Goal: Task Accomplishment & Management: Complete application form

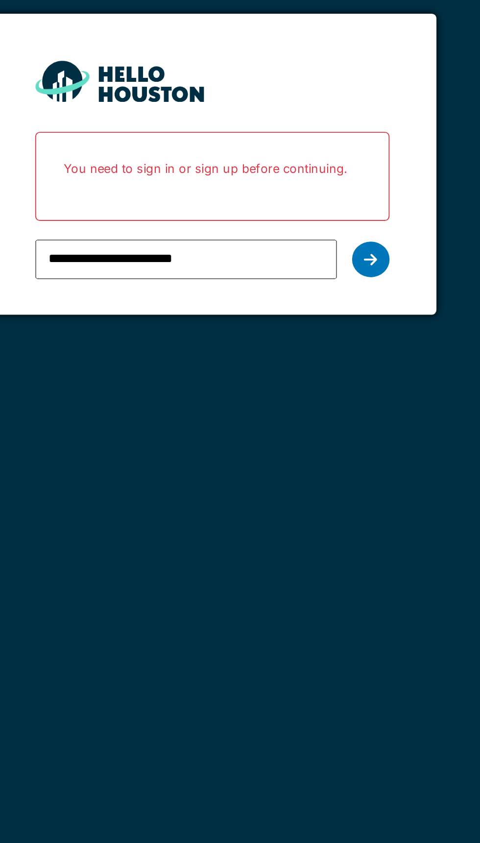
click at [323, 201] on icon at bounding box center [323, 199] width 7 height 8
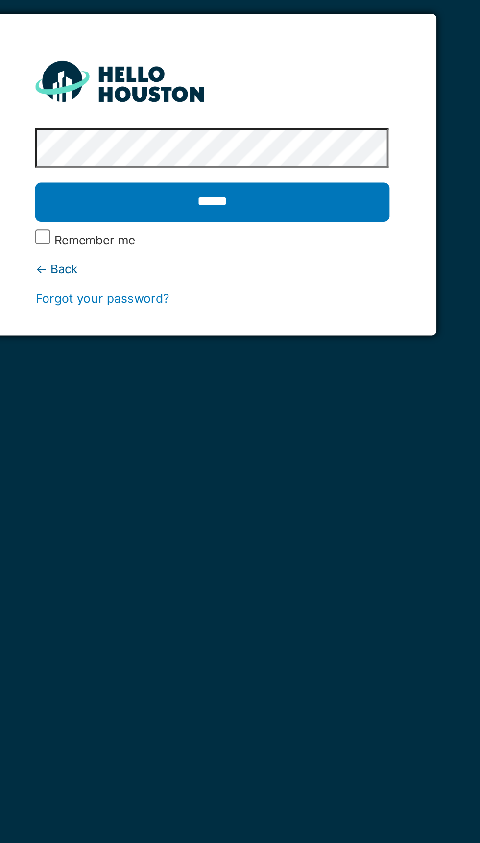
click at [249, 166] on input "******" at bounding box center [240, 168] width 185 height 21
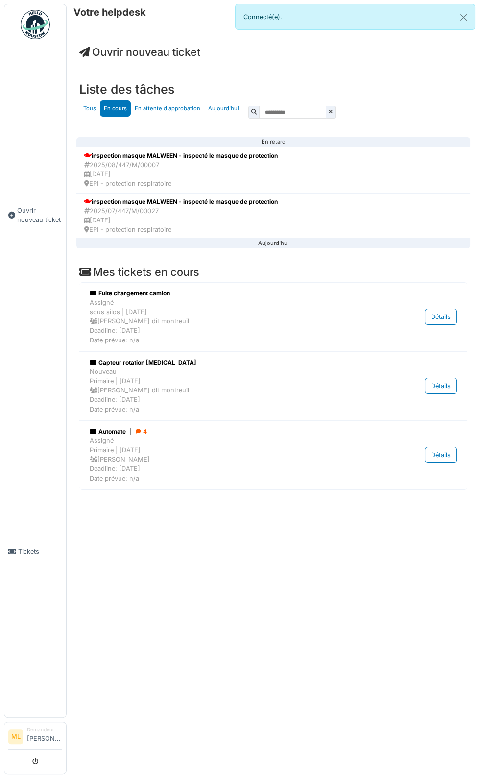
click at [175, 50] on span "Ouvrir nouveau ticket" at bounding box center [139, 52] width 121 height 13
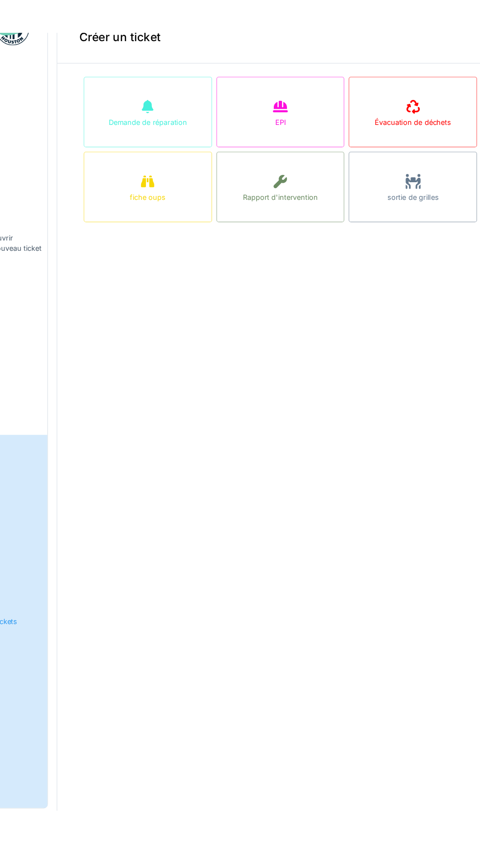
scroll to position [1, 0]
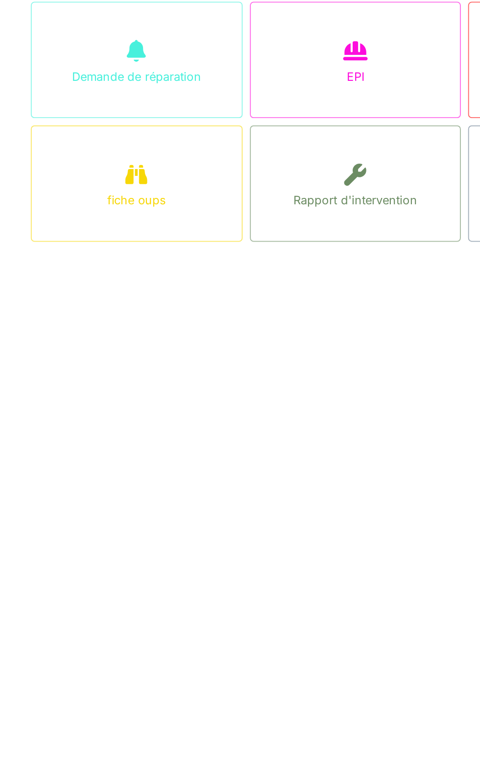
click at [156, 175] on div "fiche oups" at bounding box center [156, 174] width 32 height 9
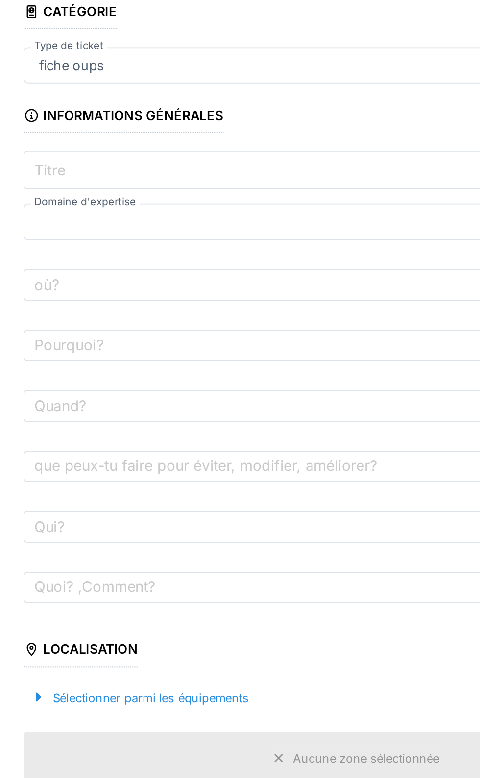
click at [179, 152] on input "Titre" at bounding box center [274, 158] width 358 height 21
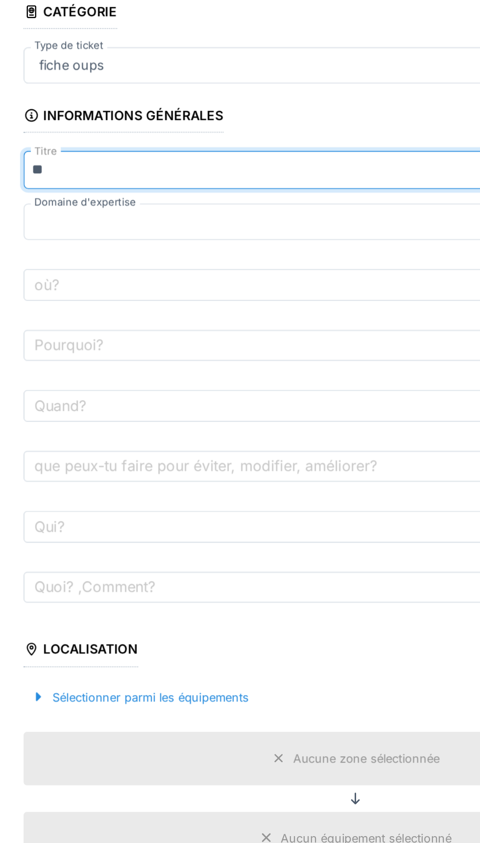
type input "*"
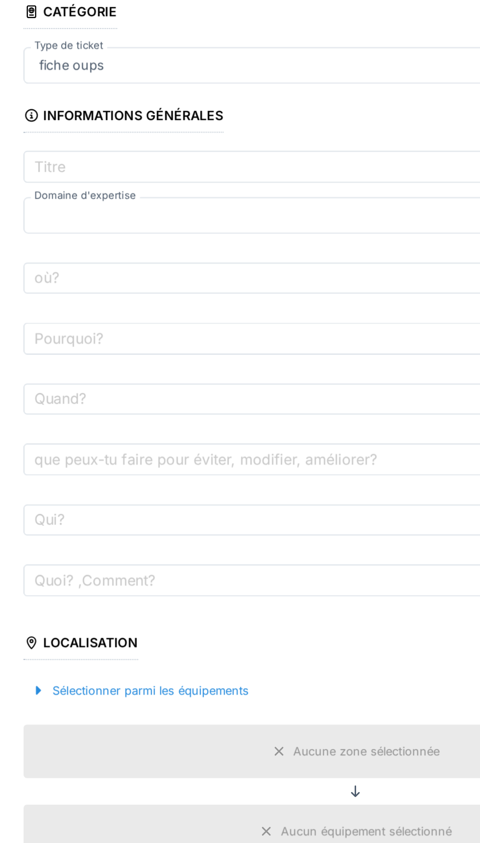
click at [266, 92] on div "fiche oups" at bounding box center [274, 102] width 358 height 20
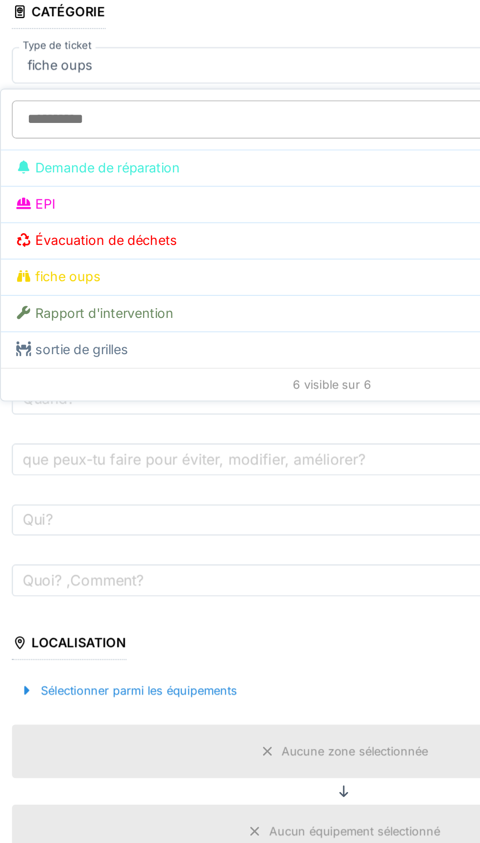
click at [169, 232] on div "Rapport d'intervention" at bounding box center [267, 235] width 341 height 11
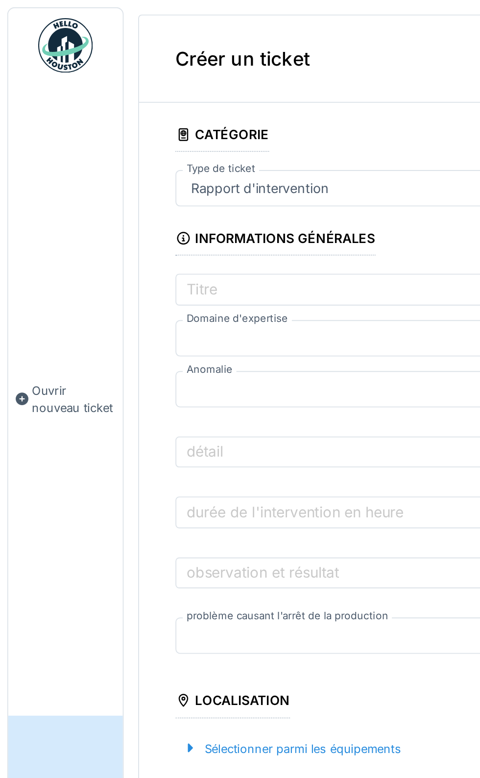
click at [152, 99] on div "Rapport d'intervention" at bounding box center [140, 101] width 82 height 11
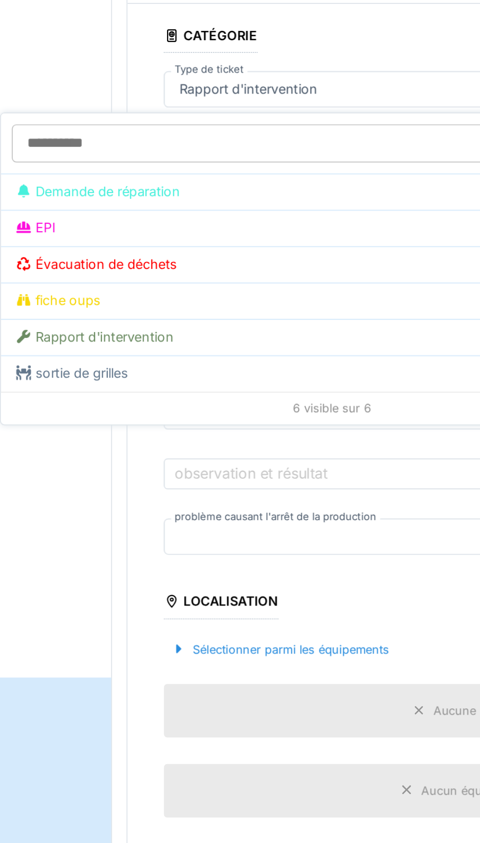
click at [96, 156] on div "Demande de réparation" at bounding box center [185, 156] width 341 height 11
type input "***"
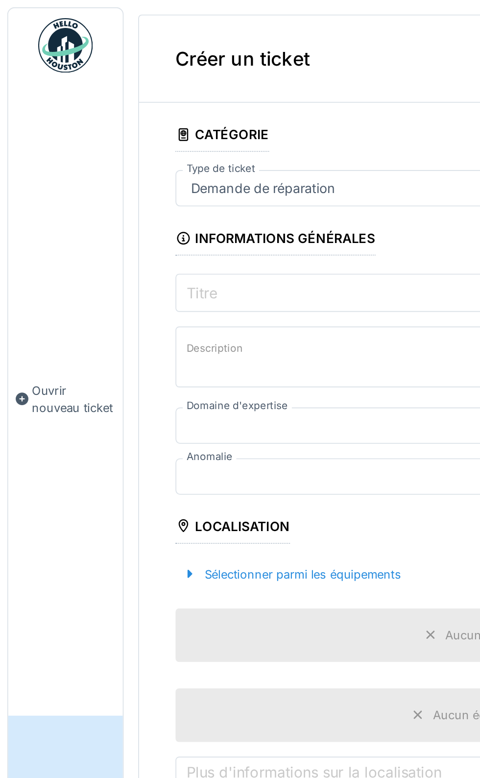
click at [136, 150] on input "Titre" at bounding box center [274, 158] width 358 height 21
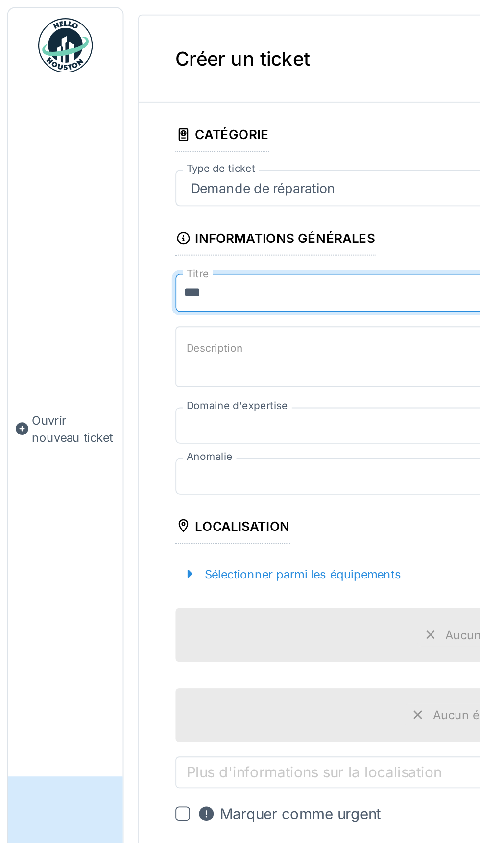
type input "***"
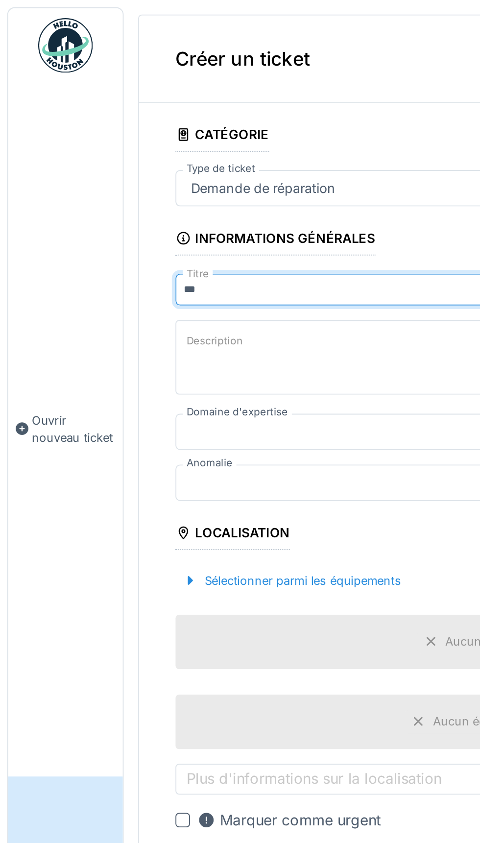
click at [138, 190] on textarea "Description" at bounding box center [274, 193] width 358 height 40
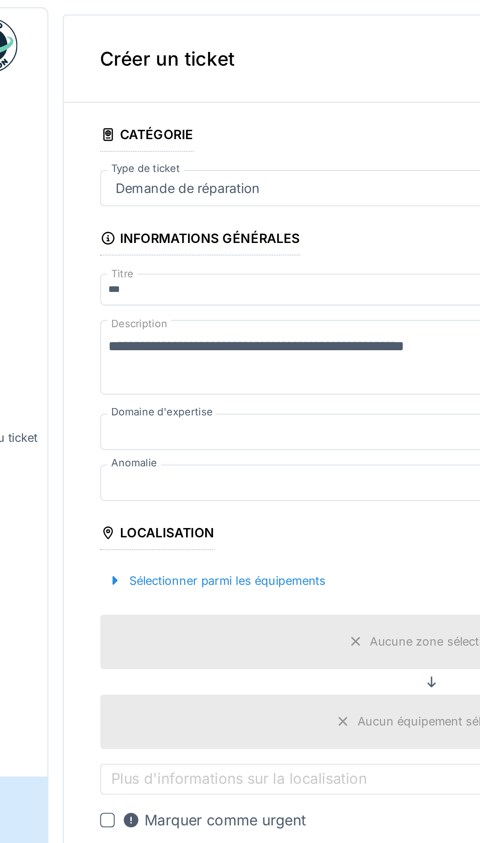
type textarea "**********"
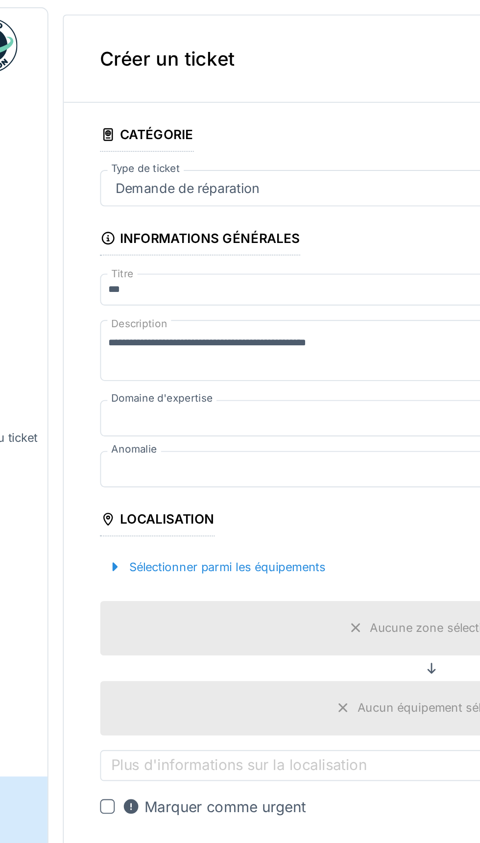
click at [156, 226] on div at bounding box center [252, 225] width 306 height 11
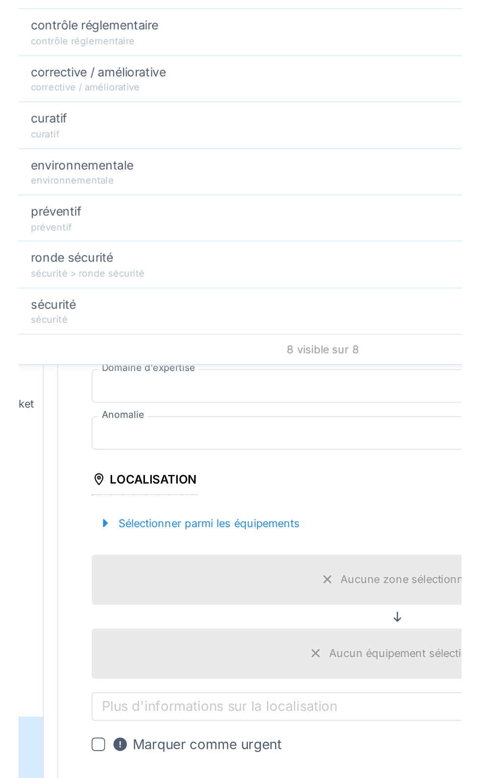
scroll to position [0, 0]
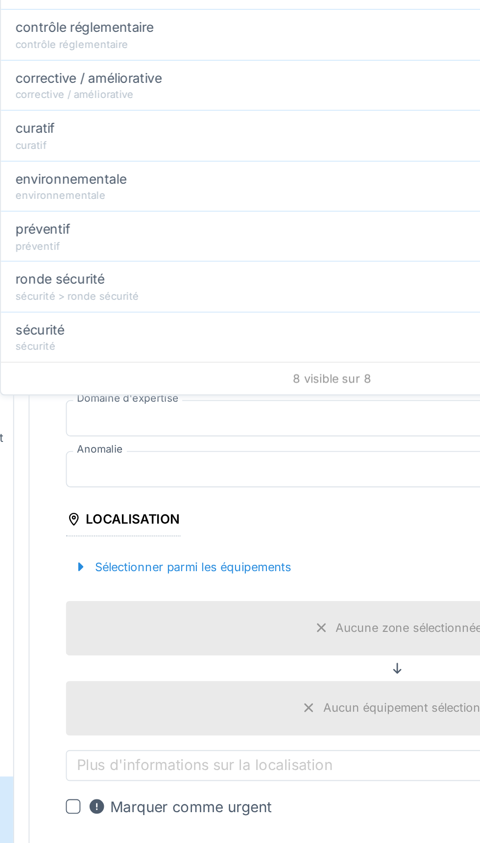
click at [93, 70] on div "curatif" at bounding box center [238, 69] width 341 height 11
type input "****"
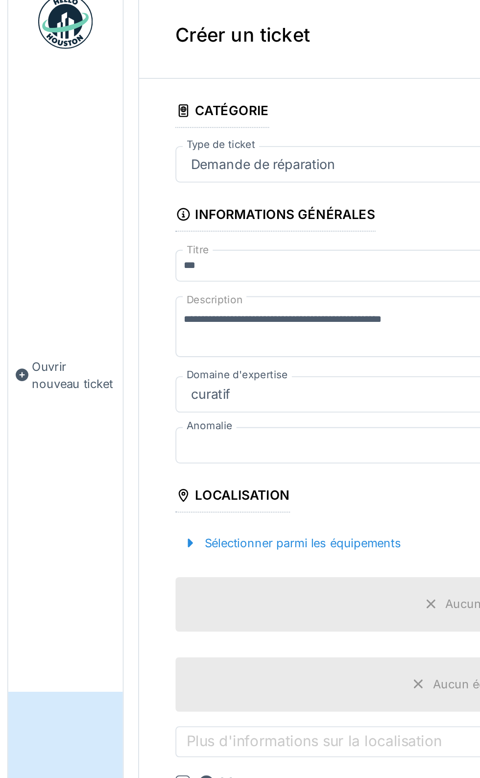
click at [143, 254] on div at bounding box center [252, 252] width 306 height 11
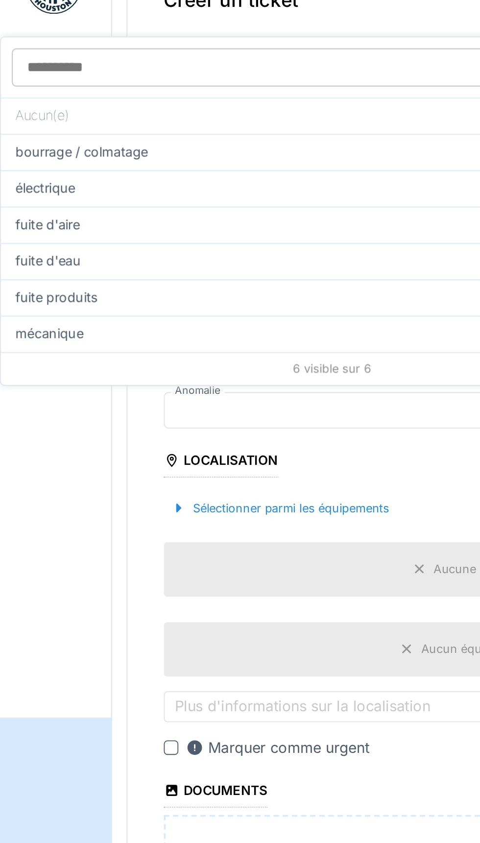
click at [36, 214] on span "mécanique" at bounding box center [33, 211] width 37 height 11
type input "**"
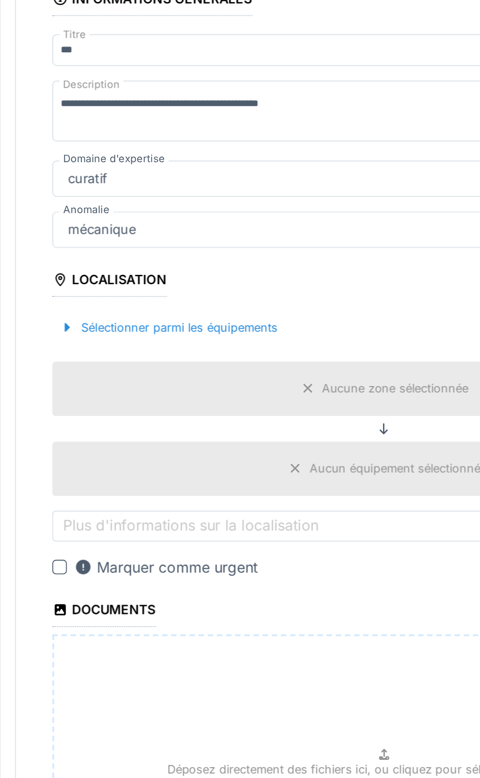
click at [96, 432] on div at bounding box center [99, 435] width 8 height 8
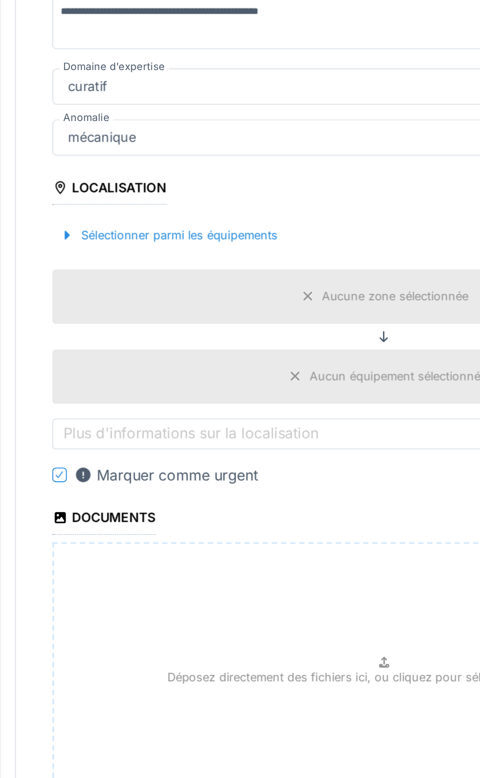
click at [249, 340] on div "Aucune zone sélectionnée" at bounding box center [279, 338] width 79 height 9
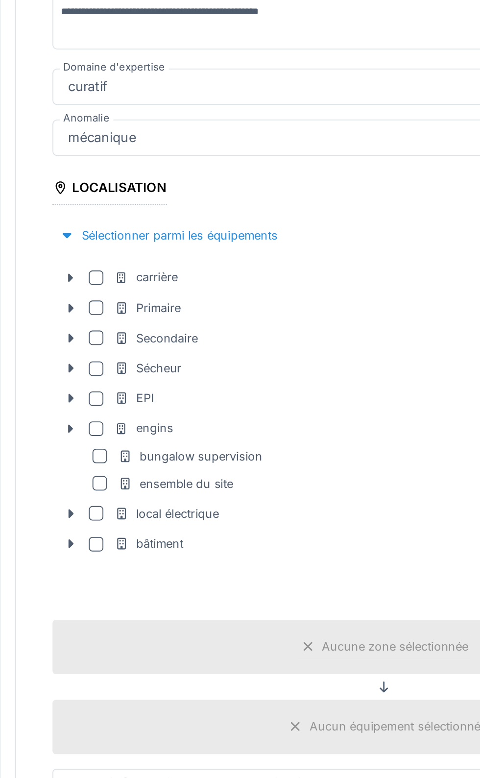
click at [119, 407] on div at bounding box center [118, 410] width 8 height 8
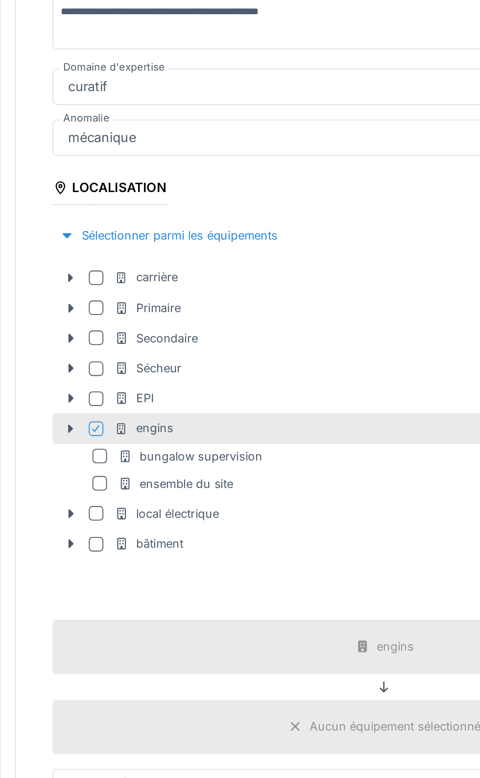
click at [259, 566] on div "Aucun équipement sélectionné" at bounding box center [279, 570] width 92 height 9
click at [225, 568] on icon at bounding box center [225, 570] width 5 height 5
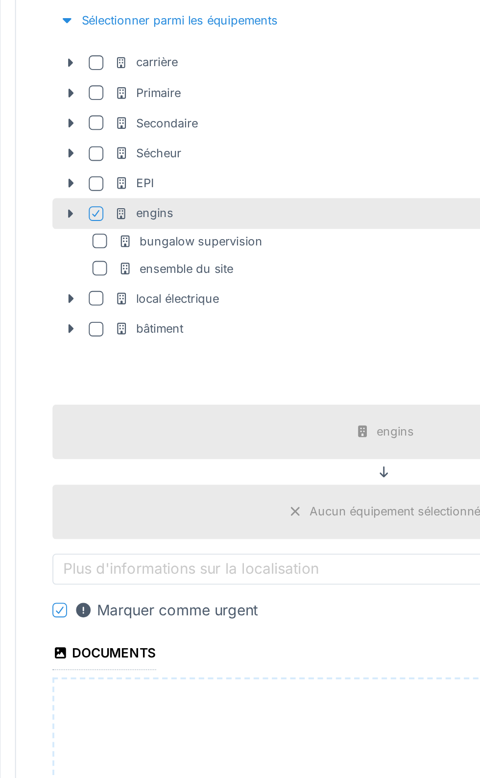
click at [223, 567] on icon at bounding box center [226, 570] width 8 height 6
click at [273, 567] on div "Aucun équipement sélectionné" at bounding box center [279, 570] width 92 height 9
click at [274, 524] on div "engins" at bounding box center [280, 526] width 20 height 9
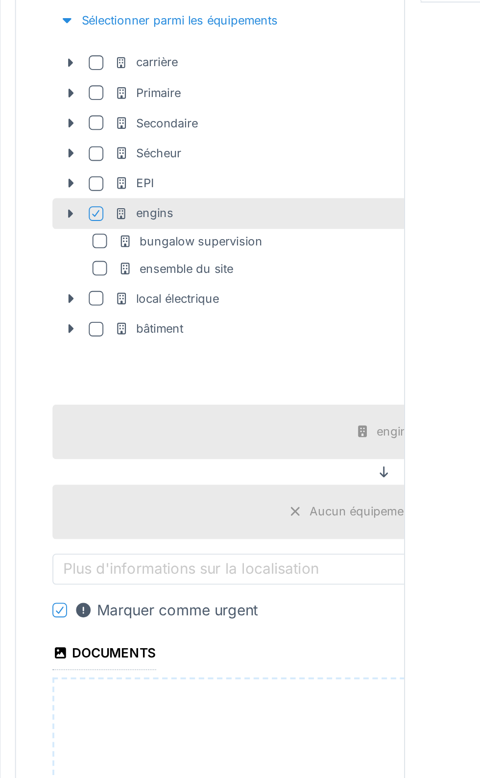
click at [244, 566] on div "Aucun équipement sélectionné" at bounding box center [279, 570] width 92 height 9
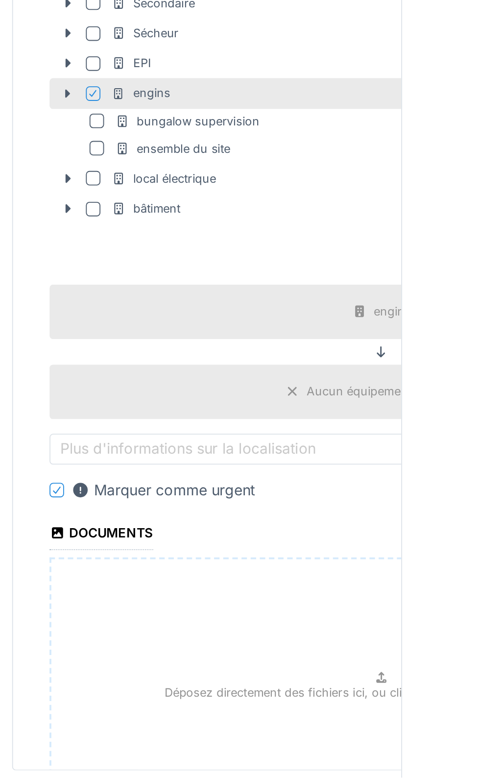
scroll to position [176, 0]
